Goal: Task Accomplishment & Management: Manage account settings

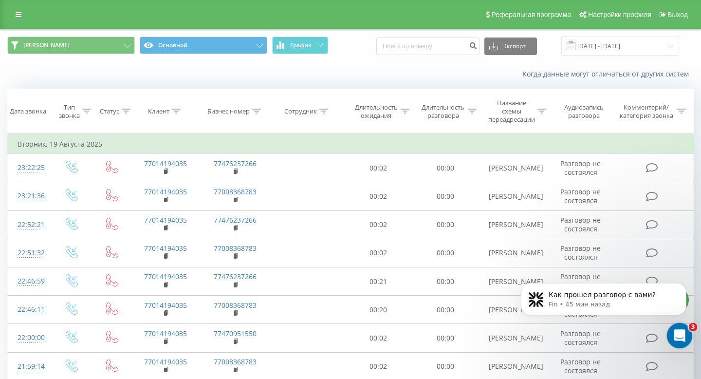
click at [684, 333] on icon "Открыть службу сообщений Intercom" at bounding box center [678, 334] width 16 height 16
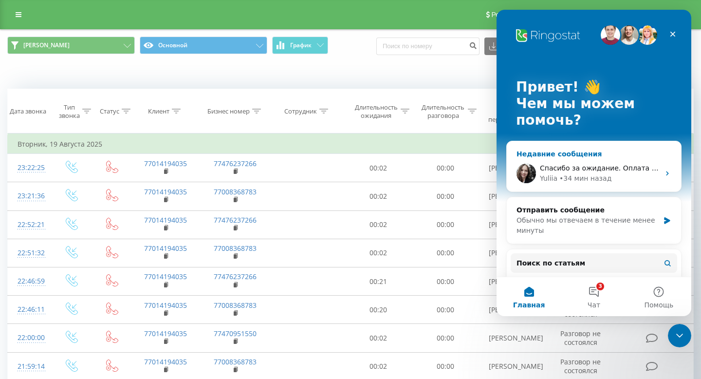
click at [628, 177] on div "Yuliia • 34 мин назад" at bounding box center [600, 178] width 120 height 10
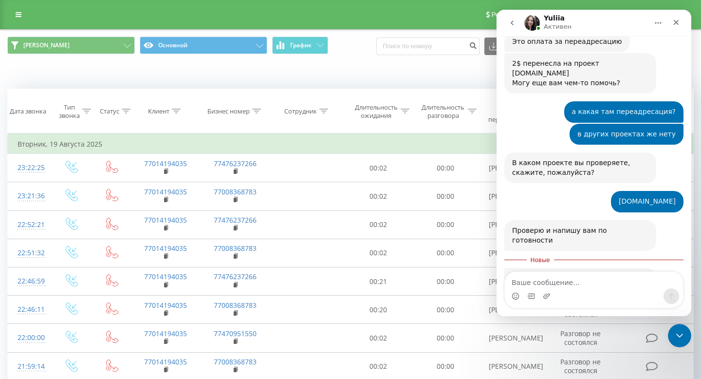
scroll to position [4033, 0]
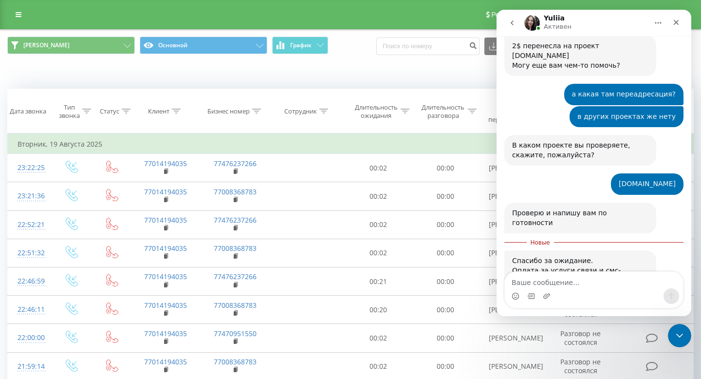
click at [591, 285] on textarea "Ваше сообщение..." at bounding box center [594, 280] width 178 height 17
type textarea "исходящие звонки я же оплачиваю теле2"
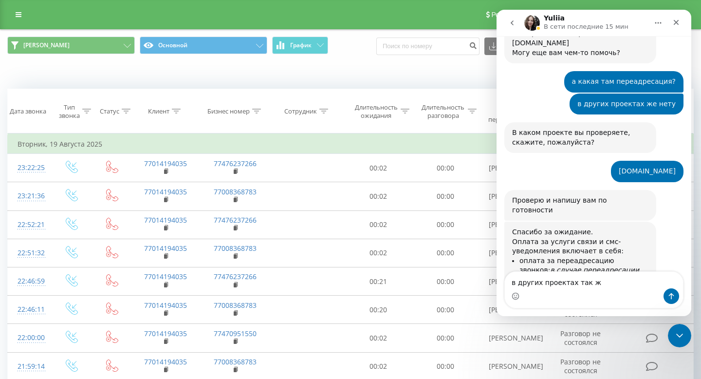
type textarea "в других проектах так же"
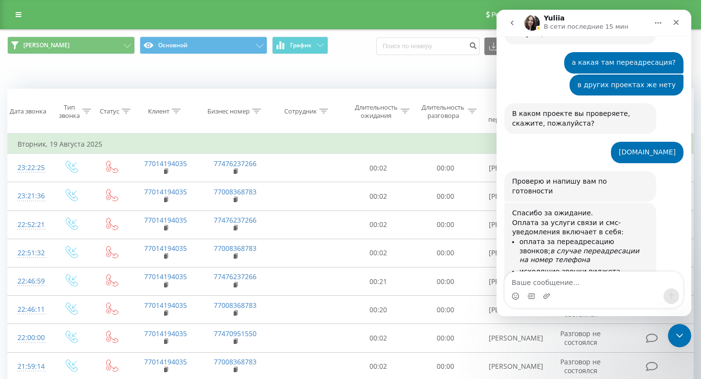
scroll to position [4068, 0]
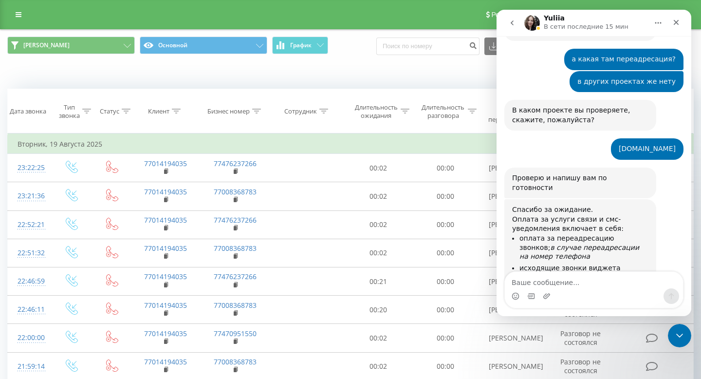
click at [559, 277] on textarea "Ваше сообщение..." at bounding box center [594, 280] width 178 height 17
type textarea "или я на исходящий ваш номер поставил?"
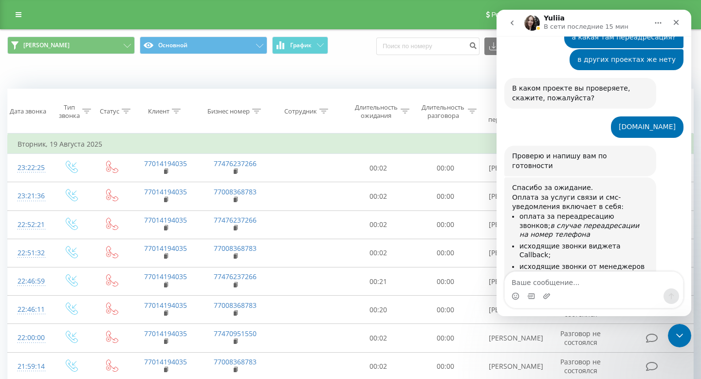
scroll to position [4100, 0]
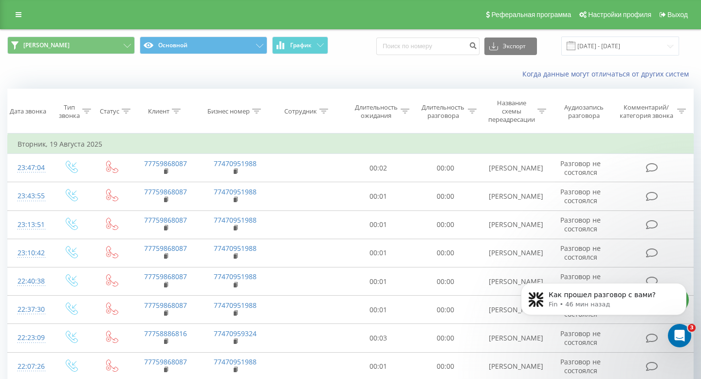
scroll to position [4017, 0]
click at [19, 10] on link at bounding box center [19, 15] width 18 height 14
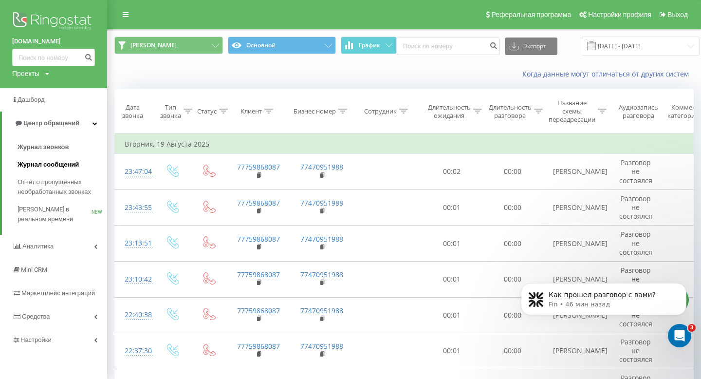
scroll to position [4100, 0]
click at [65, 345] on link "Настройки" at bounding box center [53, 339] width 107 height 23
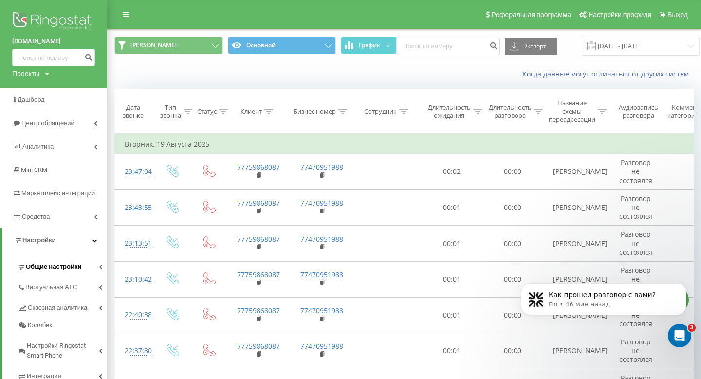
click at [77, 272] on link "Общие настройки" at bounding box center [63, 265] width 90 height 20
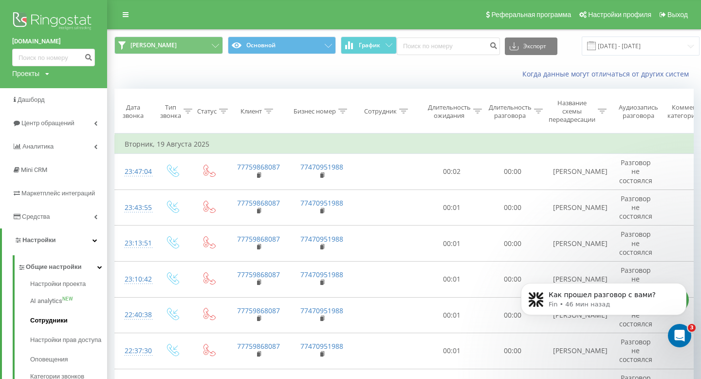
click at [52, 324] on span "Сотрудники" at bounding box center [48, 320] width 37 height 10
click at [82, 213] on link "Средства" at bounding box center [53, 216] width 107 height 23
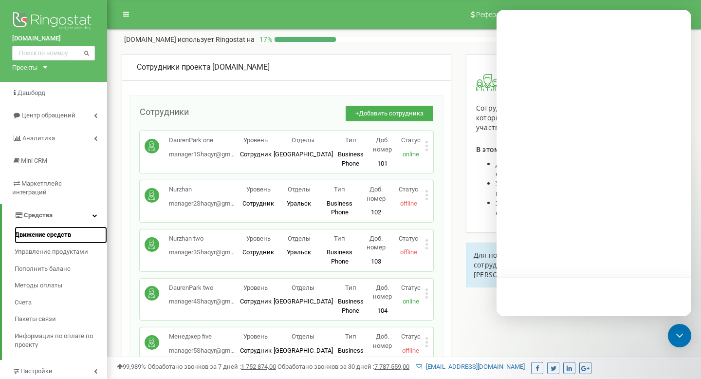
click at [39, 230] on span "Движение средств" at bounding box center [43, 234] width 56 height 9
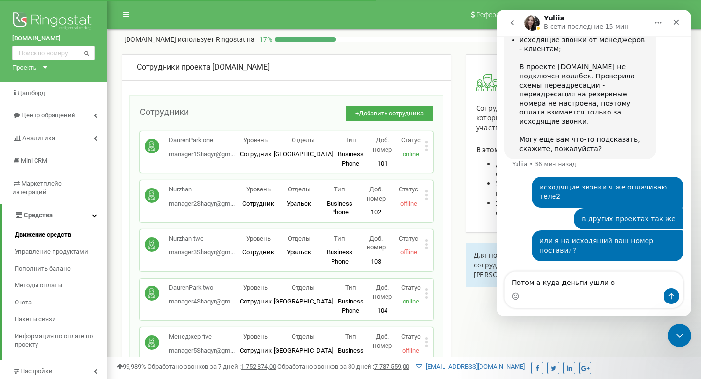
scroll to position [4100, 0]
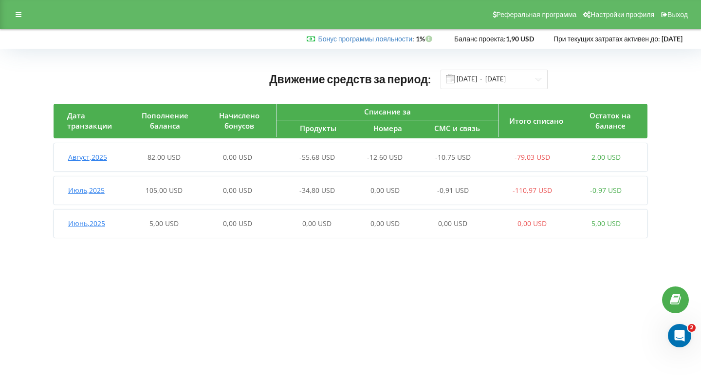
click at [18, 23] on div "Реферальная программа Настройки профиля Выход" at bounding box center [350, 14] width 701 height 29
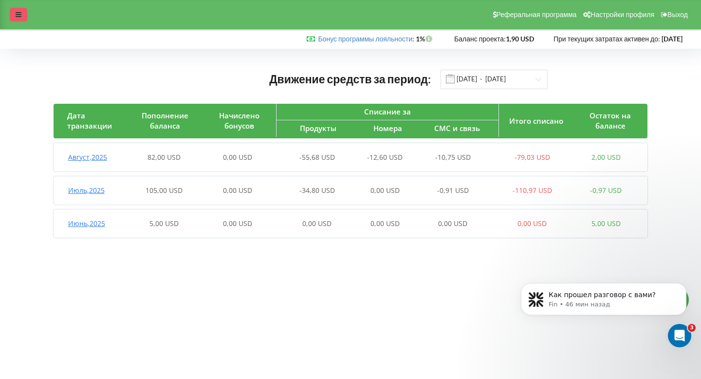
click at [22, 17] on div at bounding box center [19, 15] width 18 height 14
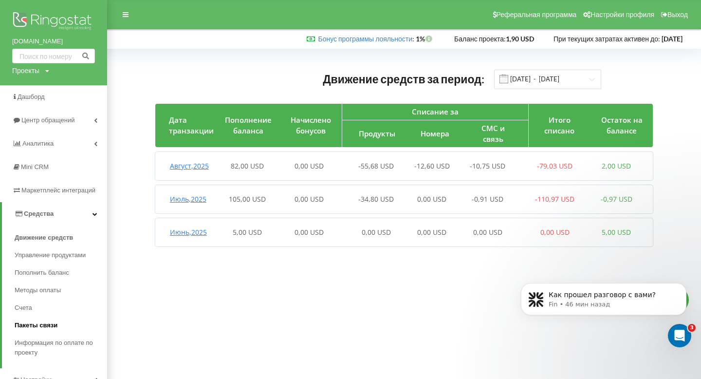
scroll to position [37, 0]
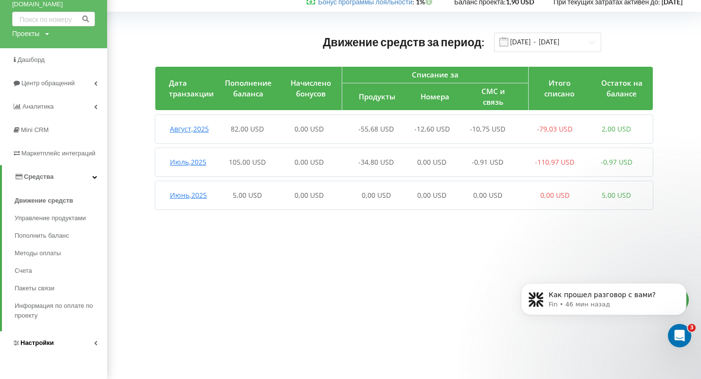
click at [50, 341] on span "Настройки" at bounding box center [37, 342] width 34 height 7
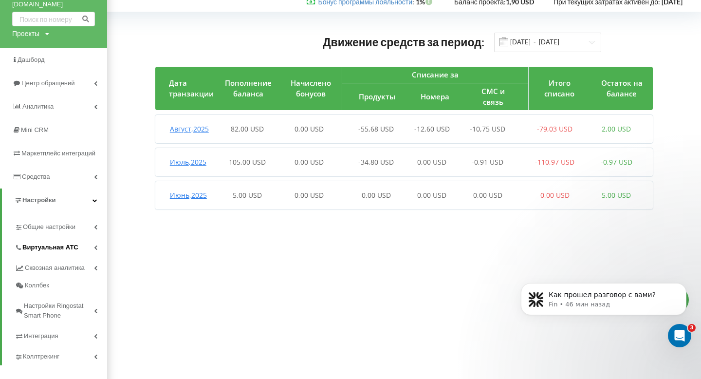
click at [57, 251] on span "Виртуальная АТС" at bounding box center [50, 247] width 56 height 10
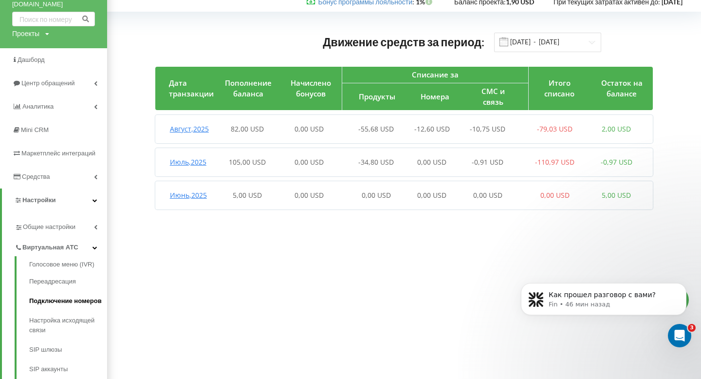
click at [48, 300] on link "Подключение номеров" at bounding box center [68, 300] width 78 height 19
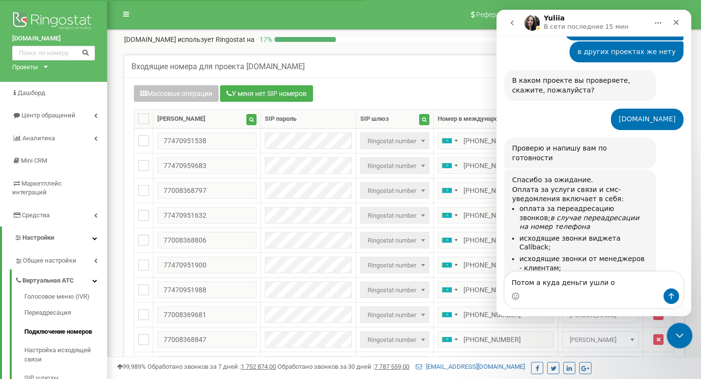
scroll to position [4100, 0]
drag, startPoint x: 674, startPoint y: 332, endPoint x: 1313, endPoint y: 655, distance: 716.1
click at [673, 332] on icon "Закрыть службу сообщений Intercom" at bounding box center [678, 334] width 12 height 12
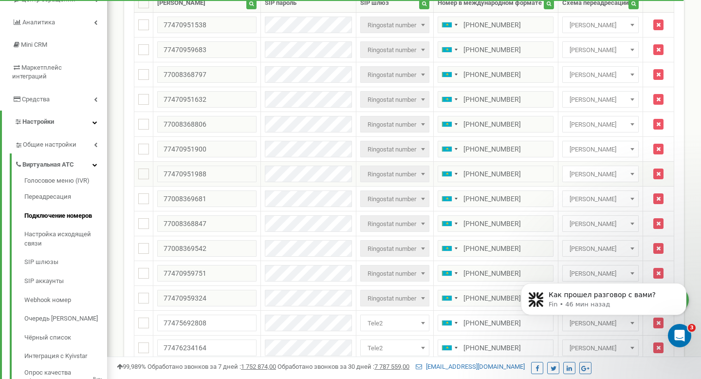
scroll to position [0, 0]
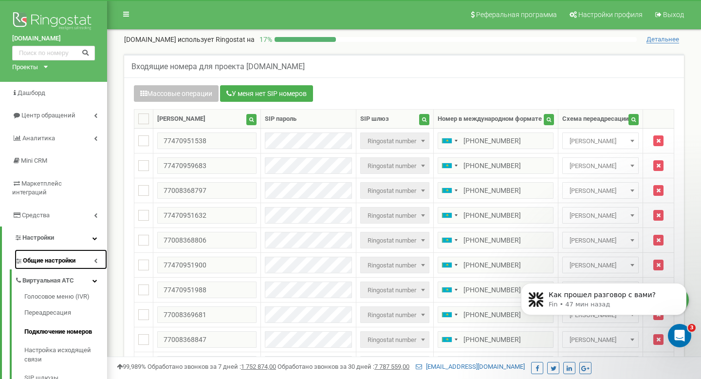
click at [68, 249] on link "Общие настройки" at bounding box center [61, 259] width 92 height 20
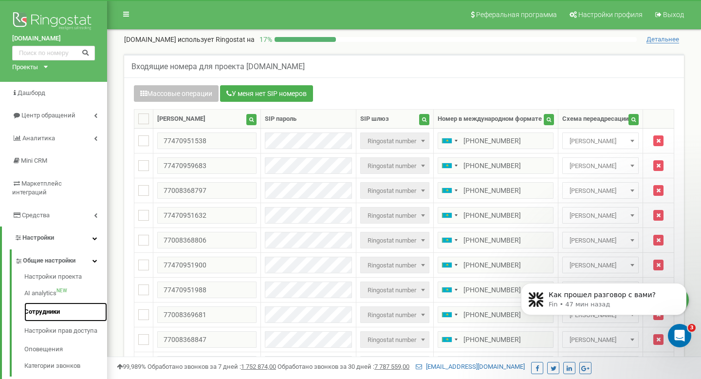
click at [46, 302] on link "Сотрудники" at bounding box center [65, 311] width 83 height 19
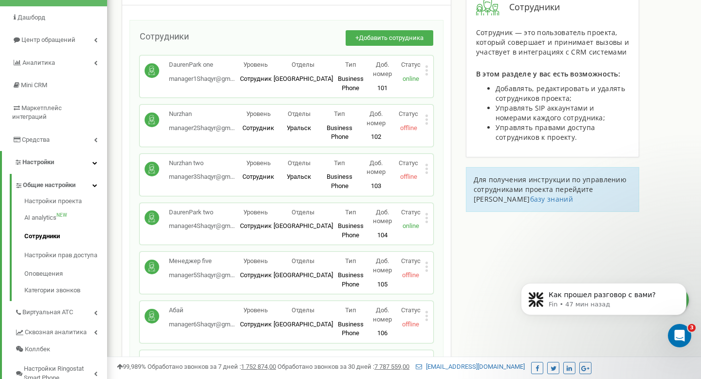
scroll to position [75, 0]
